Goal: Task Accomplishment & Management: Manage account settings

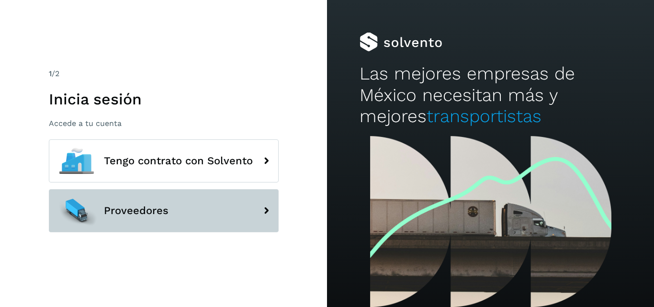
click at [152, 202] on button "Proveedores" at bounding box center [164, 210] width 230 height 43
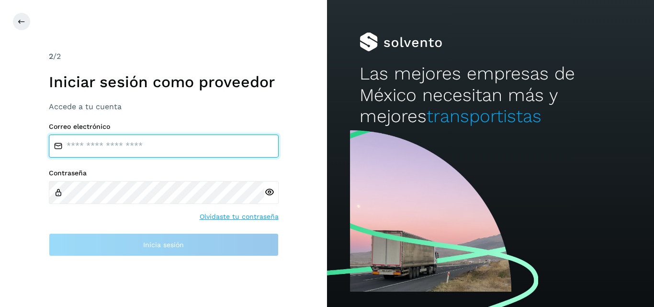
click at [123, 142] on input "email" at bounding box center [164, 145] width 230 height 23
type input "**********"
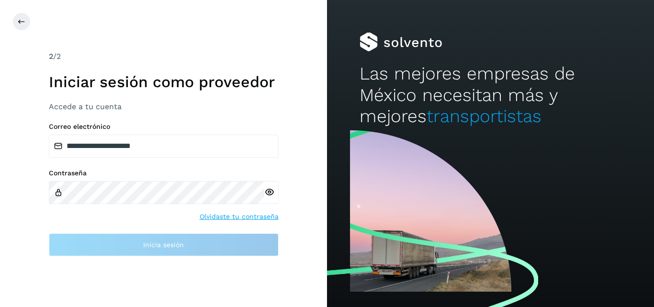
drag, startPoint x: 127, startPoint y: 179, endPoint x: 129, endPoint y: 173, distance: 5.6
click at [129, 173] on label "Contraseña" at bounding box center [164, 173] width 230 height 8
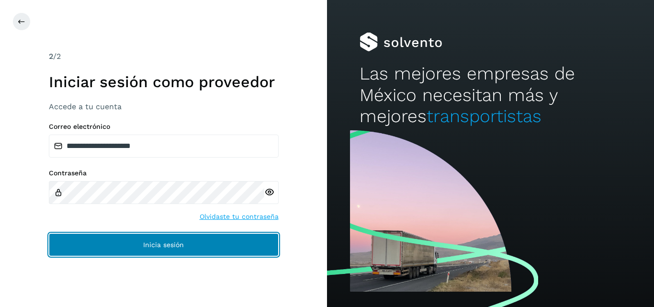
click at [124, 241] on button "Inicia sesión" at bounding box center [164, 244] width 230 height 23
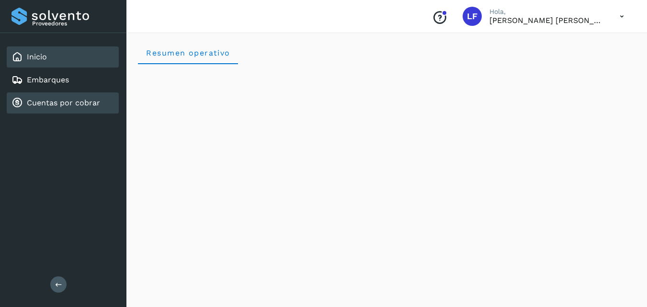
click at [58, 103] on link "Cuentas por cobrar" at bounding box center [63, 102] width 73 height 9
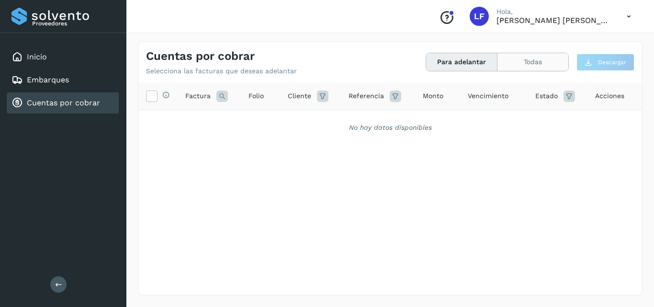
click at [516, 64] on button "Todas" at bounding box center [532, 62] width 71 height 18
